Goal: Information Seeking & Learning: Learn about a topic

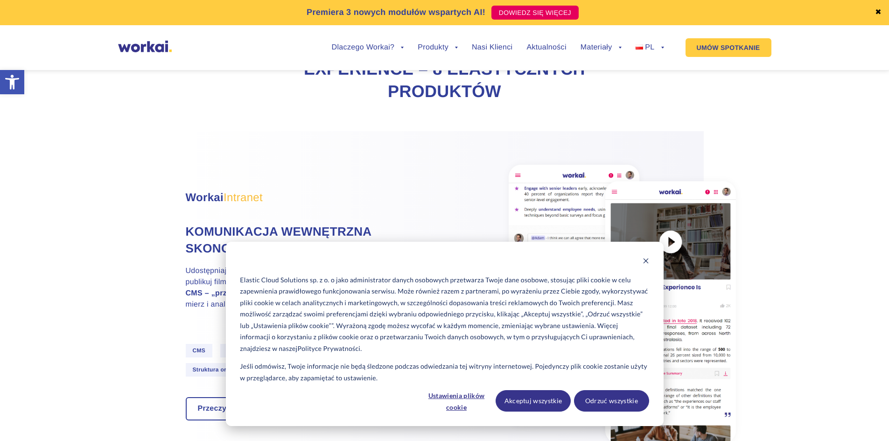
scroll to position [467, 0]
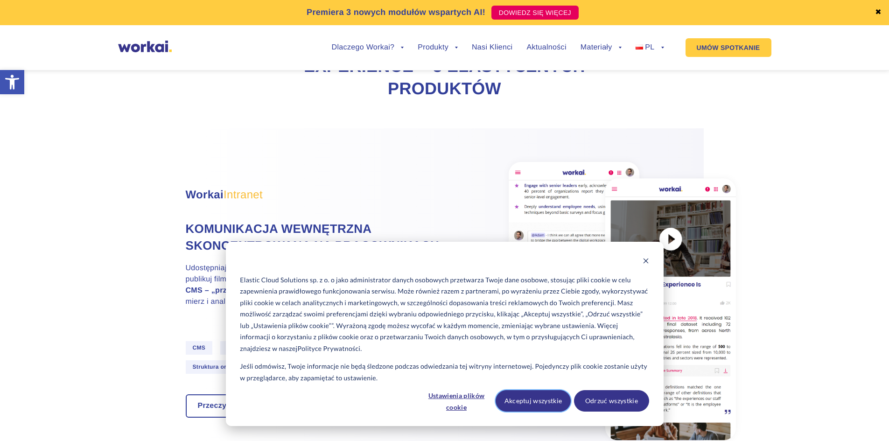
click at [535, 400] on button "Akceptuj wszystkie" at bounding box center [533, 400] width 75 height 21
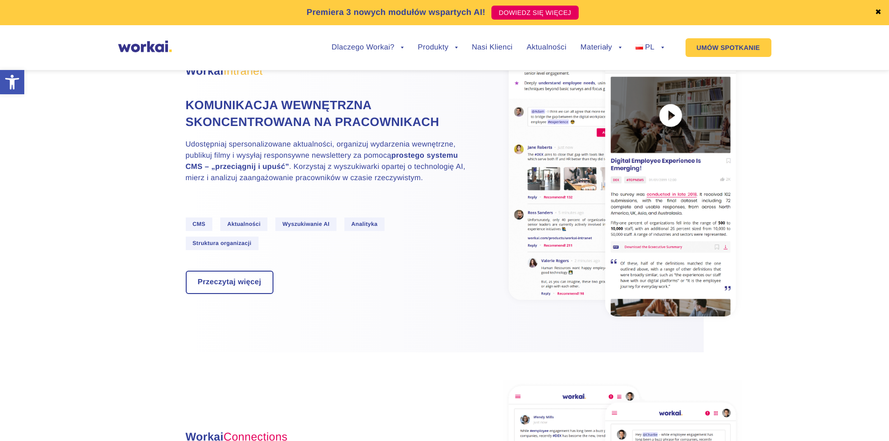
scroll to position [607, 0]
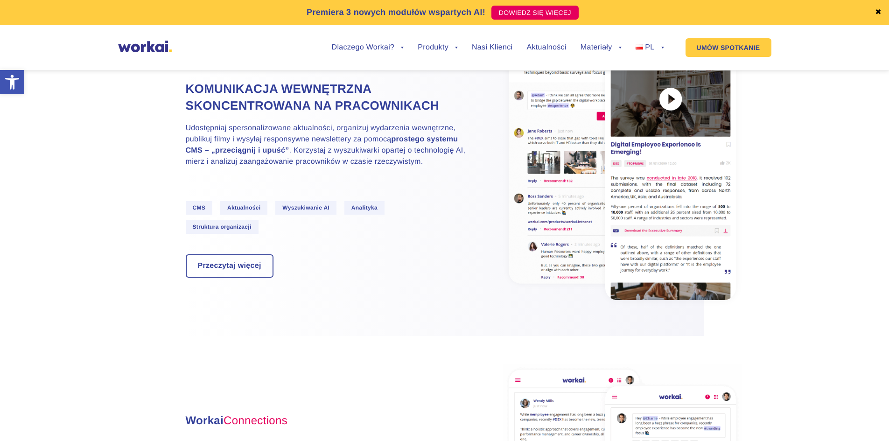
click at [322, 159] on p "Udostępniaj spersonalizowane aktualności, organizuj wydarzenia wewnętrzne, publ…" at bounding box center [326, 145] width 280 height 45
click at [280, 168] on p "Udostępniaj spersonalizowane aktualności, organizuj wydarzenia wewnętrzne, publ…" at bounding box center [326, 145] width 280 height 45
click at [309, 168] on p "Udostępniaj spersonalizowane aktualności, organizuj wydarzenia wewnętrzne, publ…" at bounding box center [326, 145] width 280 height 45
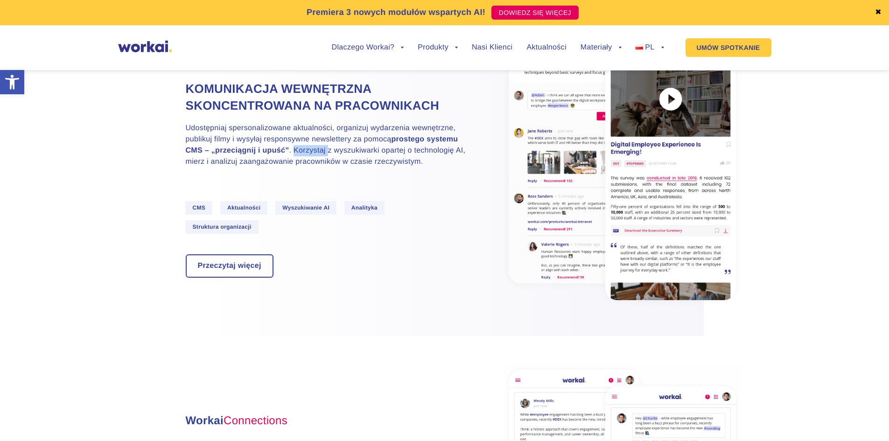
click at [309, 168] on p "Udostępniaj spersonalizowane aktualności, organizuj wydarzenia wewnętrzne, publ…" at bounding box center [326, 145] width 280 height 45
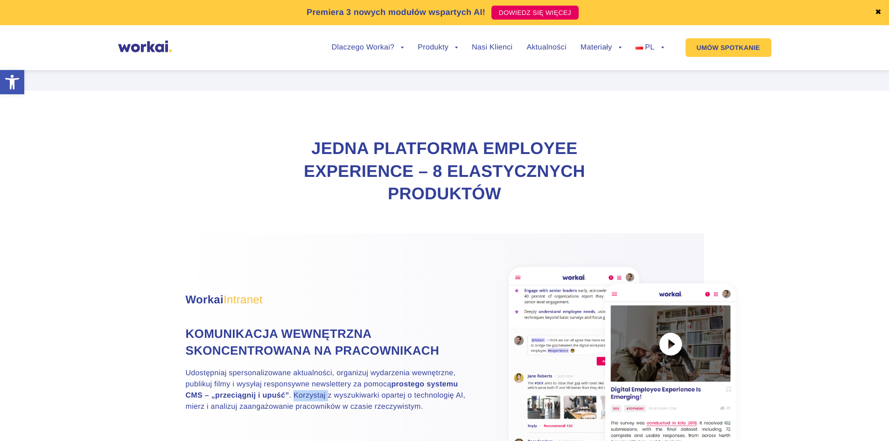
scroll to position [0, 0]
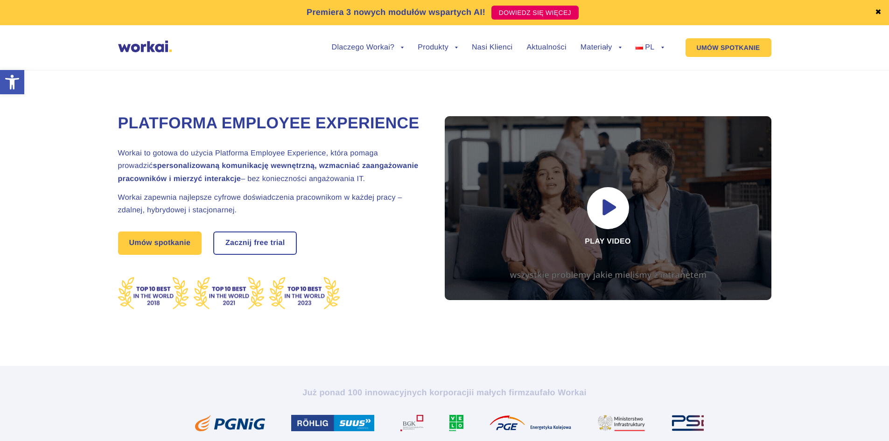
click at [880, 12] on link "✖" at bounding box center [878, 12] width 7 height 7
